Goal: Check status: Check status

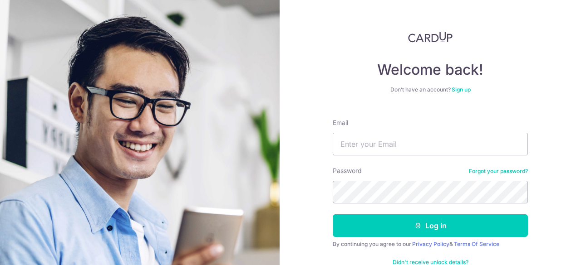
click at [408, 154] on input "Email" at bounding box center [430, 144] width 195 height 23
type input "[EMAIL_ADDRESS][DOMAIN_NAME]"
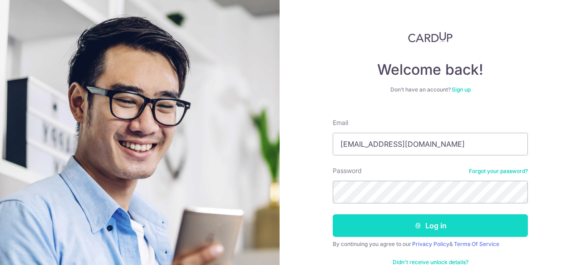
click at [384, 226] on button "Log in" at bounding box center [430, 226] width 195 height 23
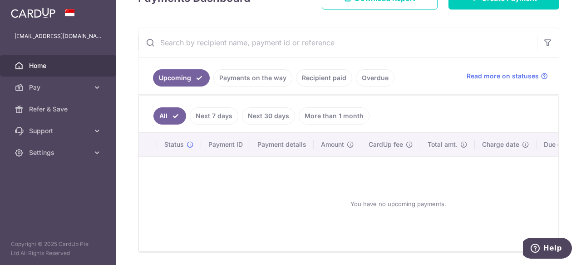
scroll to position [179, 0]
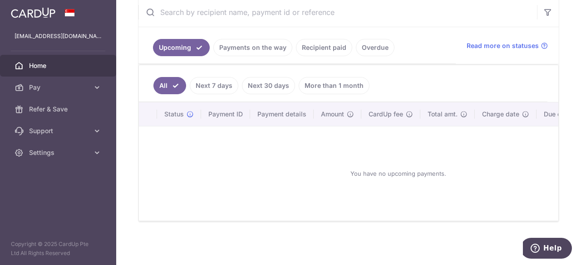
click at [268, 41] on link "Payments on the way" at bounding box center [252, 47] width 79 height 17
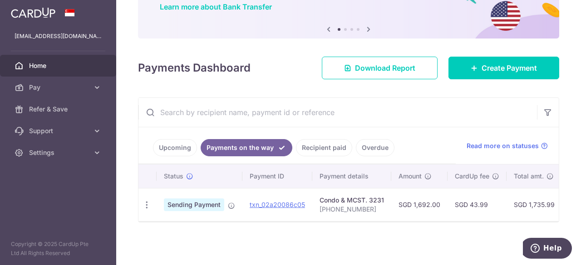
scroll to position [80, 0]
click at [315, 150] on link "Recipient paid" at bounding box center [324, 147] width 56 height 17
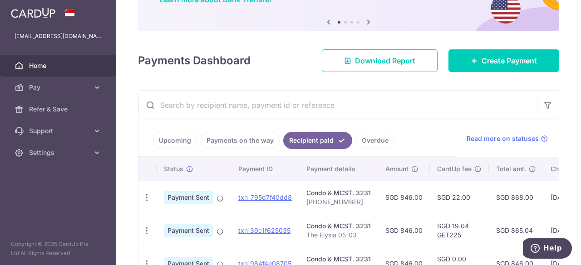
scroll to position [146, 0]
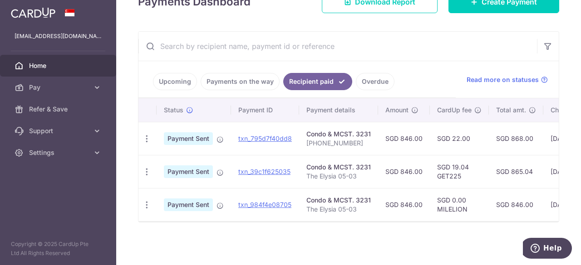
click at [259, 73] on link "Payments on the way" at bounding box center [240, 81] width 79 height 17
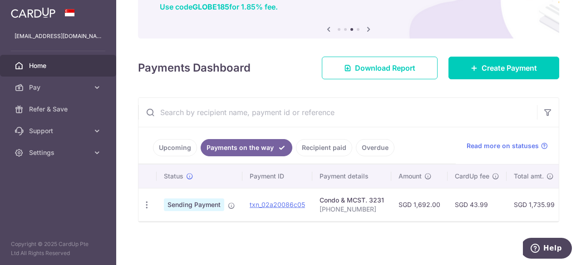
scroll to position [80, 0]
